Goal: Communication & Community: Answer question/provide support

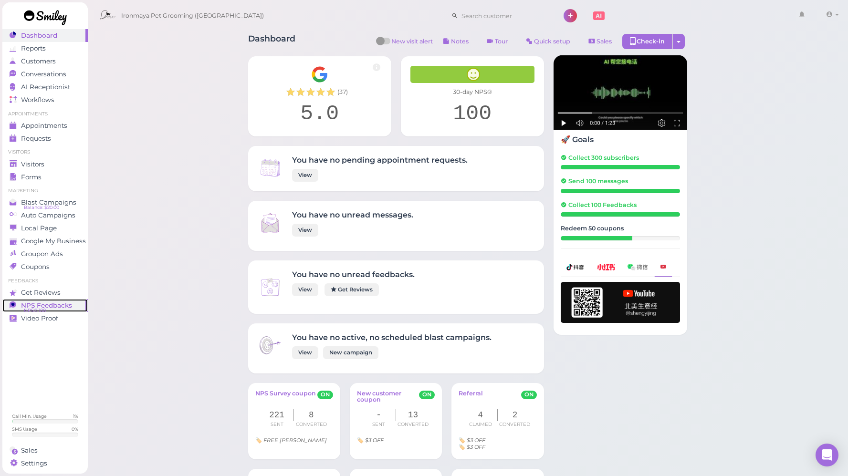
click at [62, 306] on span "NPS Feedbacks" at bounding box center [46, 305] width 51 height 8
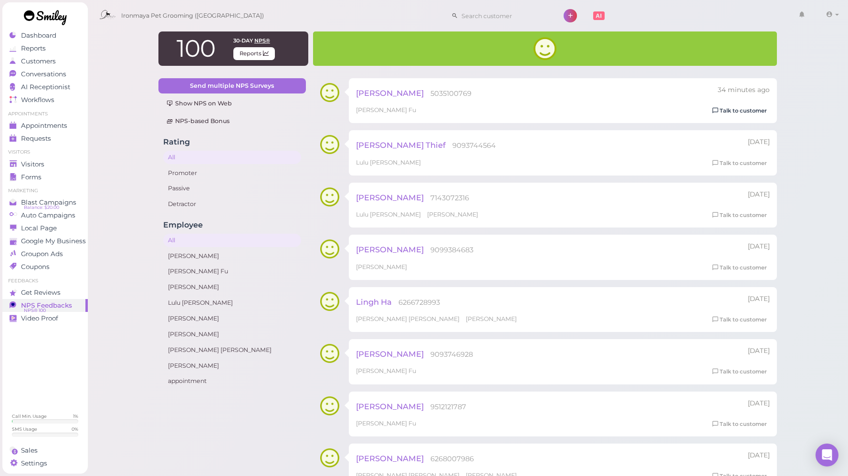
click at [722, 111] on link "Talk to customer" at bounding box center [739, 111] width 60 height 10
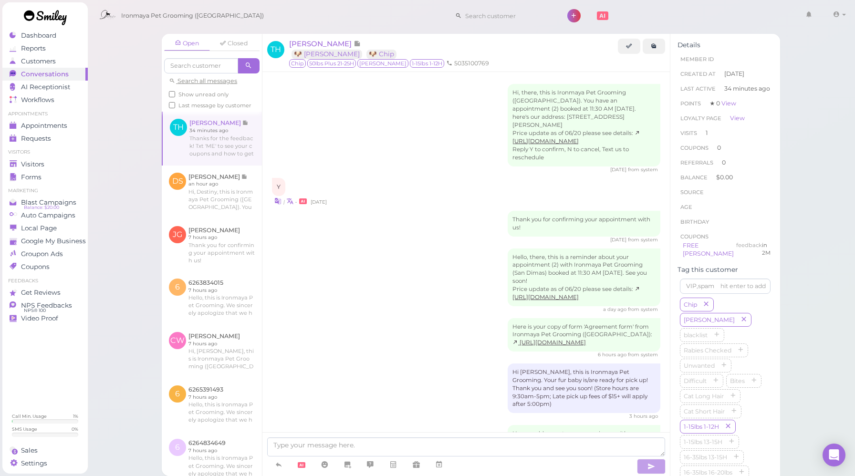
scroll to position [302, 0]
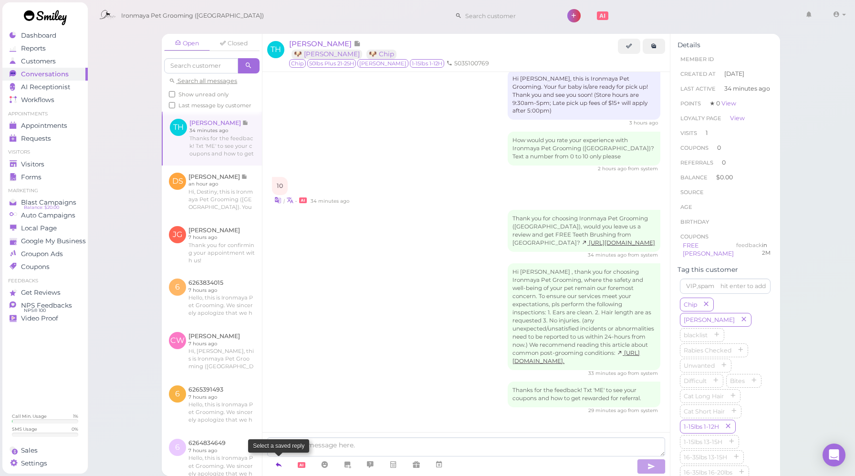
click at [280, 465] on icon at bounding box center [279, 465] width 8 height 10
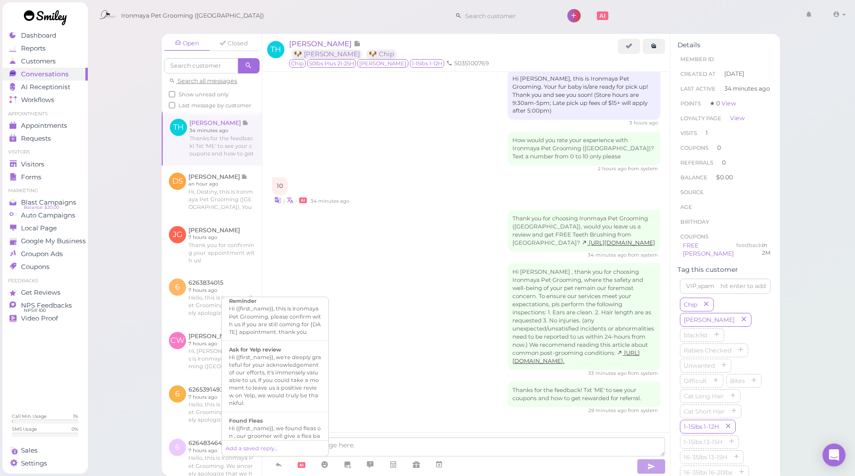
scroll to position [95, 0]
click at [289, 344] on div "Ask for Yelp review" at bounding box center [275, 341] width 92 height 8
type textarea "Hi {{first_name}}, we're deeply grateful for your acknowledgement of our effort…"
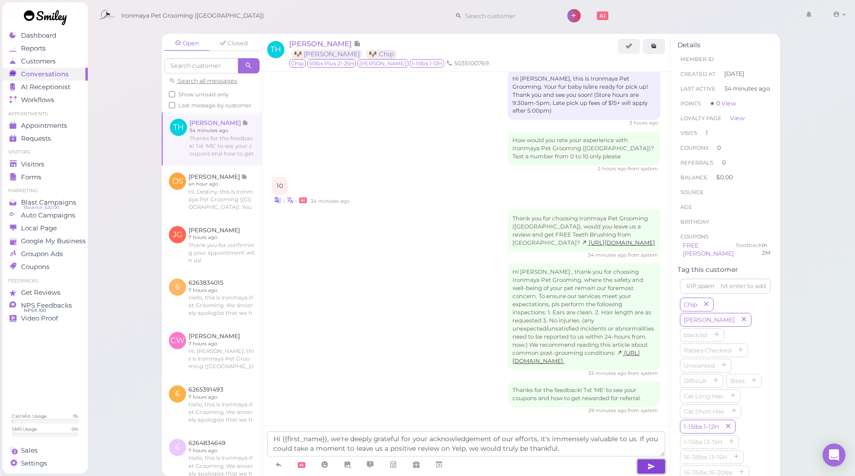
click at [645, 463] on button "button" at bounding box center [651, 466] width 29 height 15
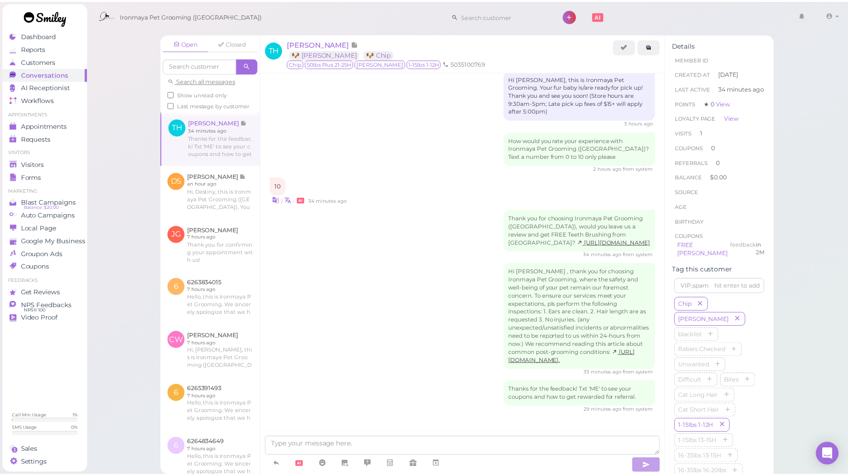
scroll to position [357, 0]
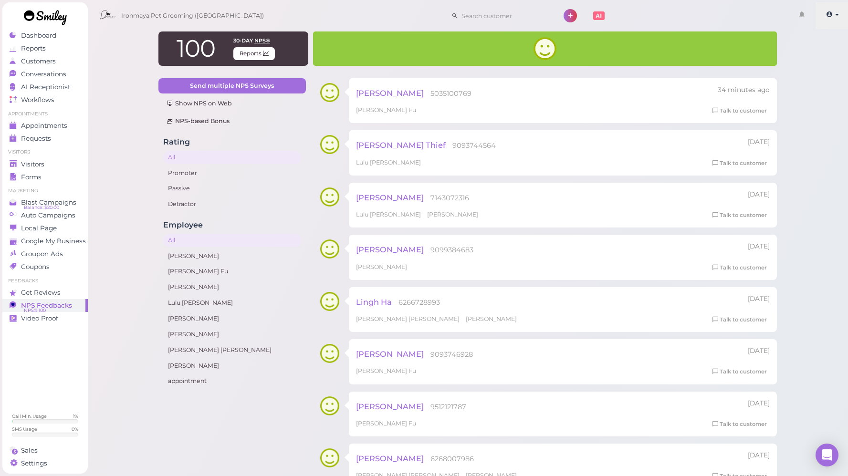
click at [833, 14] on span at bounding box center [830, 14] width 8 height 7
click at [797, 73] on link "Logout" at bounding box center [815, 71] width 66 height 11
